Goal: Task Accomplishment & Management: Manage account settings

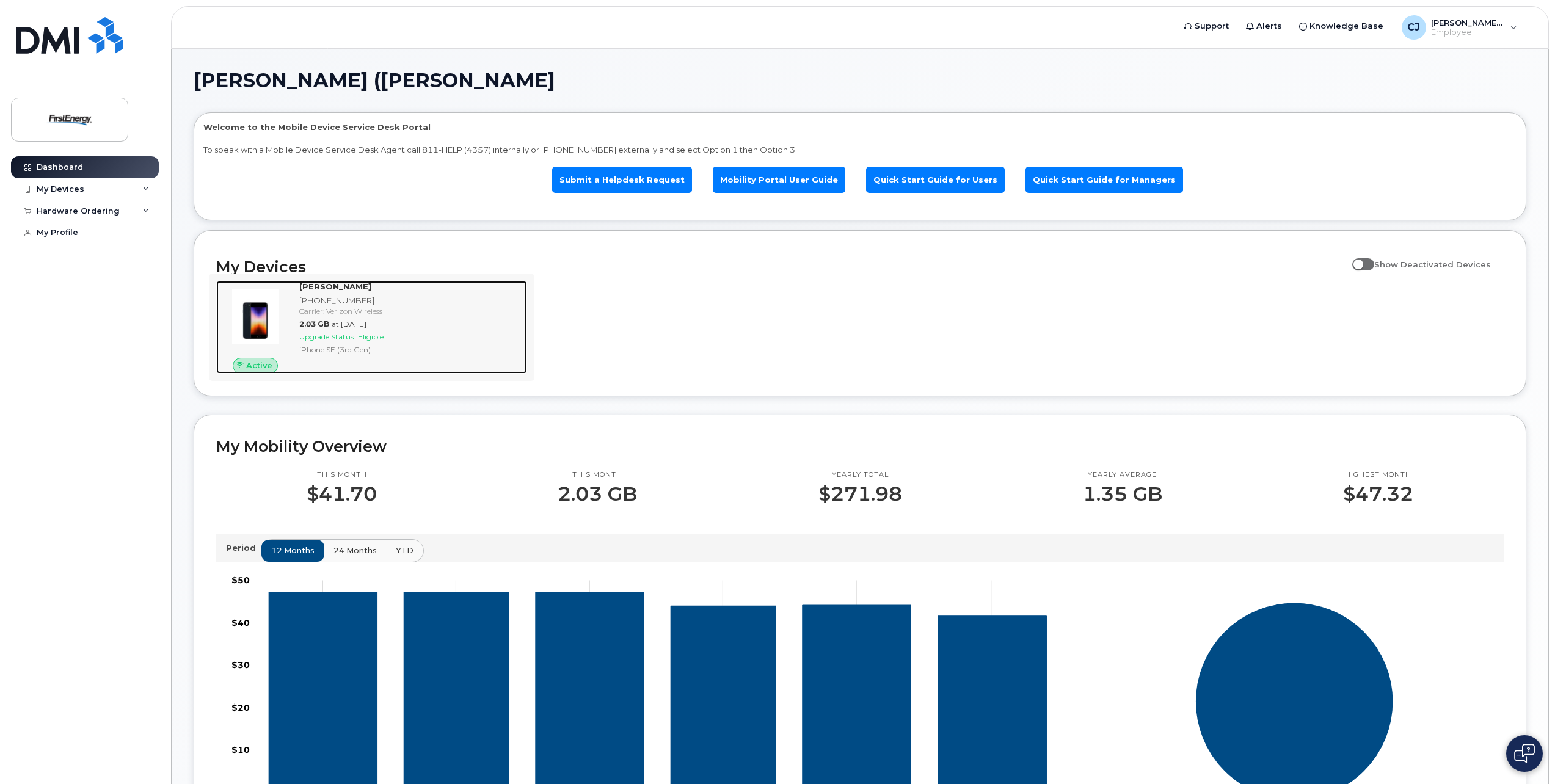
click at [369, 244] on strong "[PERSON_NAME]" at bounding box center [335, 286] width 72 height 10
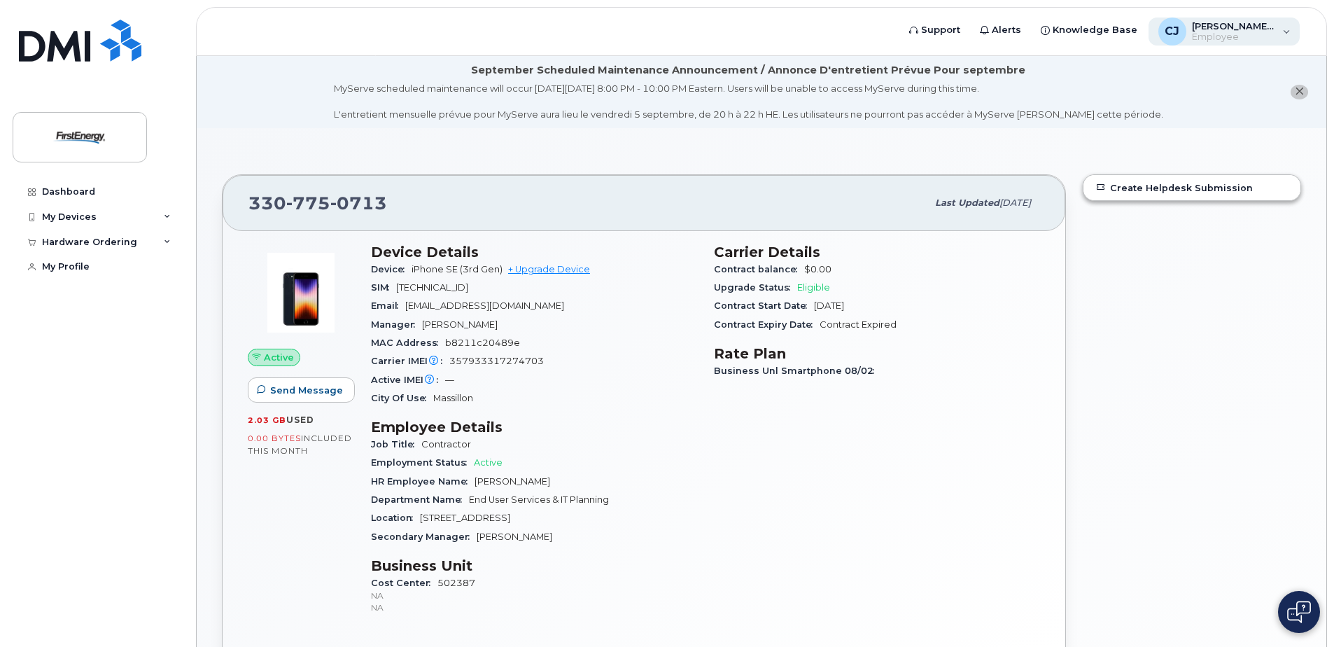
click at [1243, 27] on span "[PERSON_NAME] ([PERSON_NAME]" at bounding box center [1234, 25] width 84 height 11
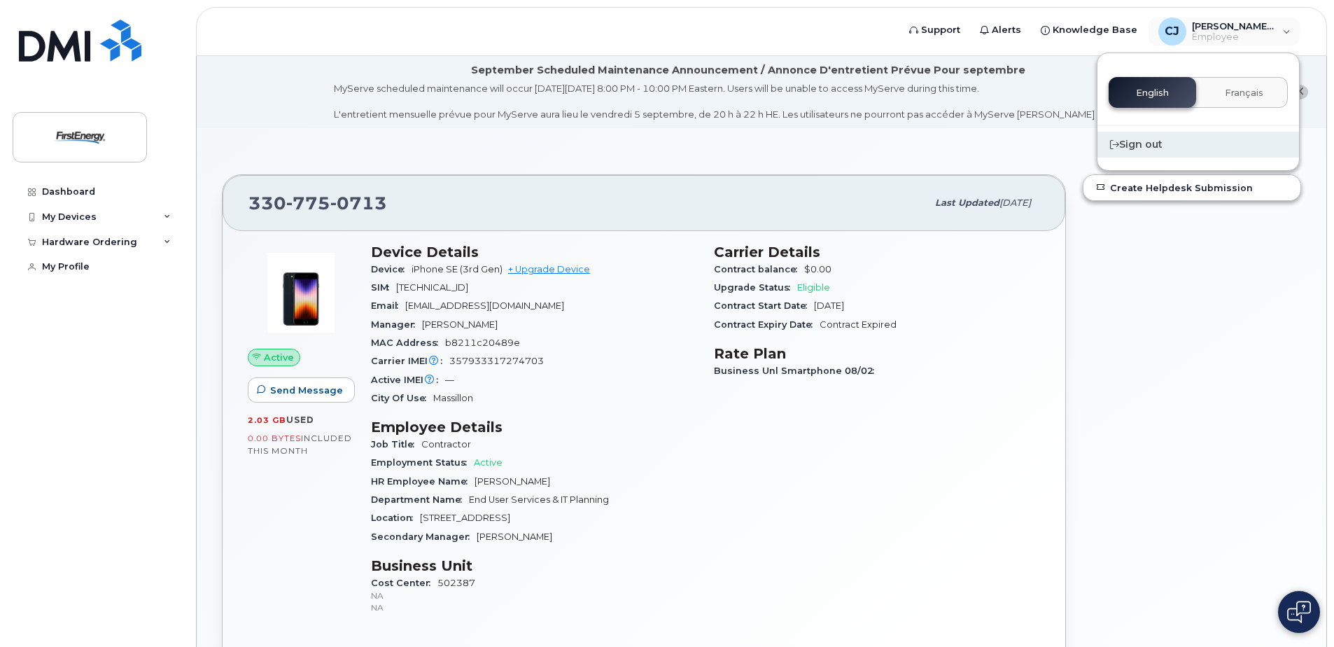
click at [1146, 142] on div "Sign out" at bounding box center [1199, 145] width 202 height 26
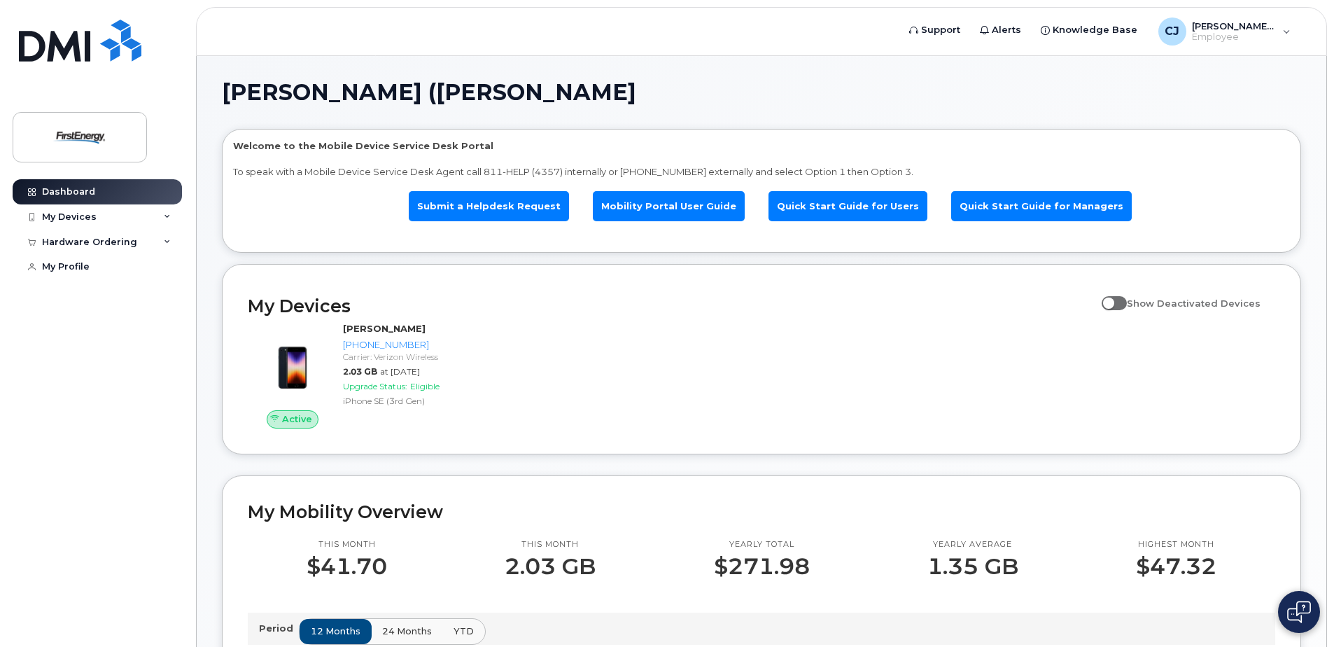
click at [504, 46] on header "Support Alerts Knowledge Base [PERSON_NAME], [PERSON_NAME] ([PERSON_NAME] Emplo…" at bounding box center [761, 31] width 1131 height 49
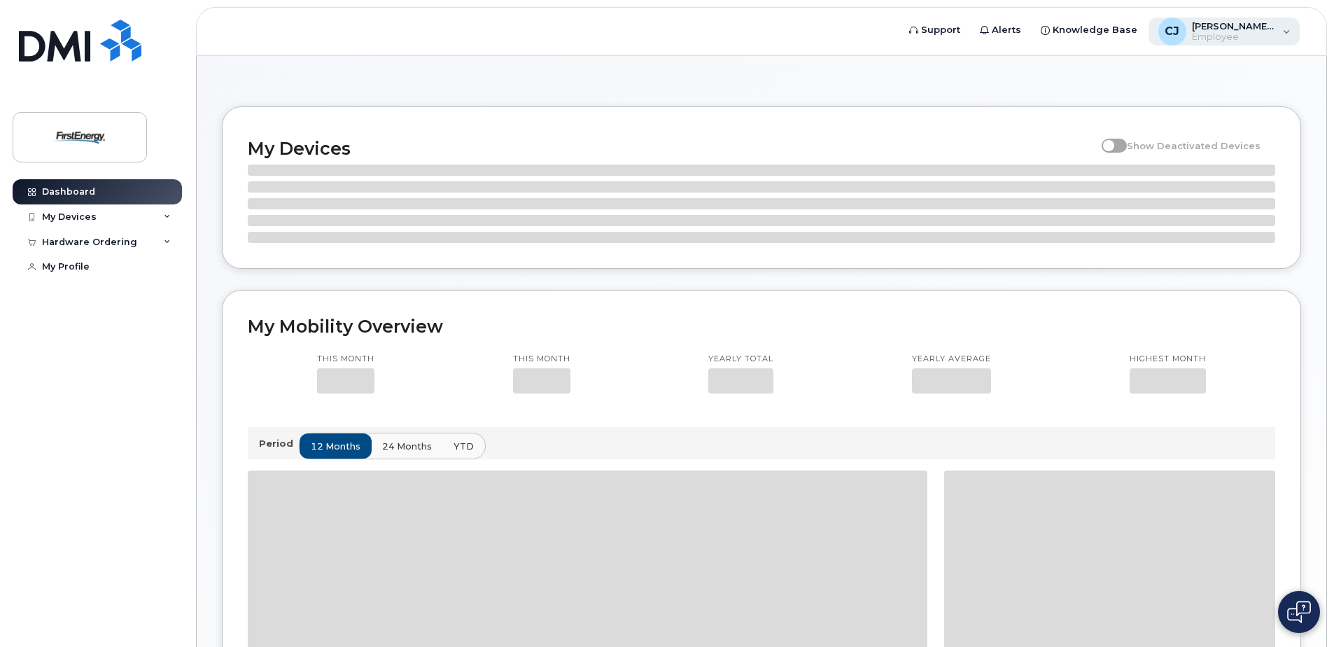
click at [1244, 34] on span "Employee" at bounding box center [1234, 37] width 84 height 11
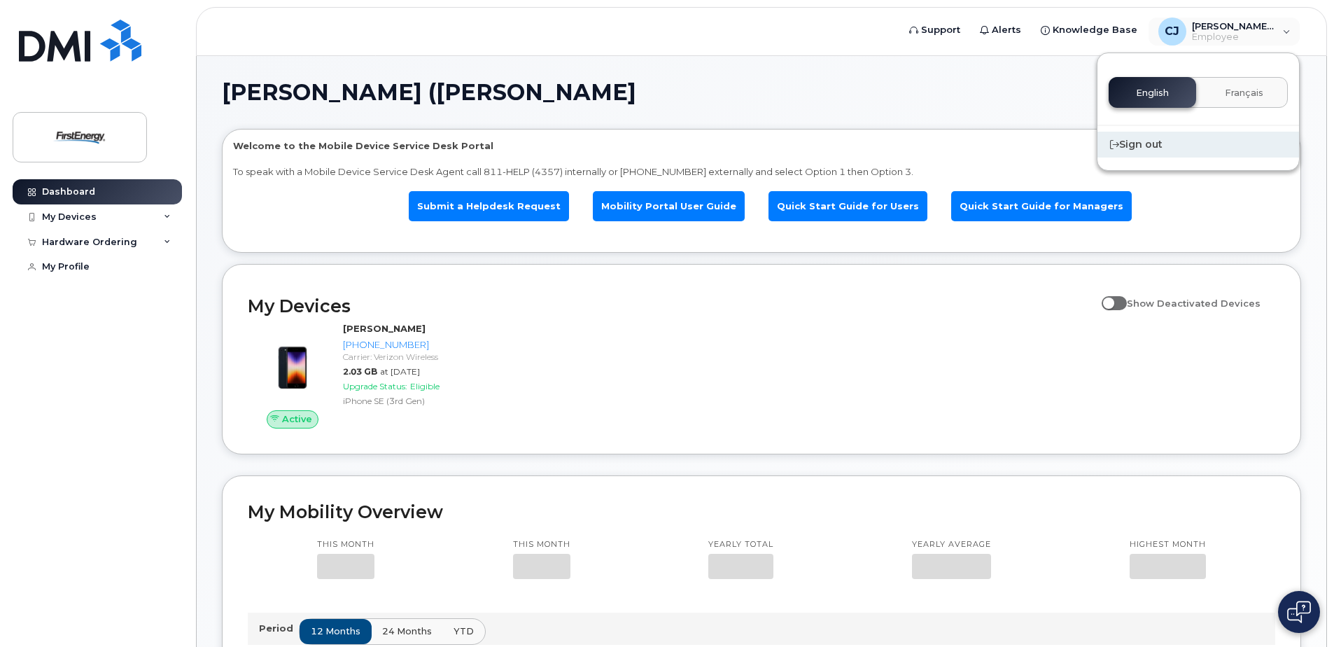
click at [1181, 153] on div "Sign out" at bounding box center [1199, 145] width 202 height 26
